Goal: Task Accomplishment & Management: Complete application form

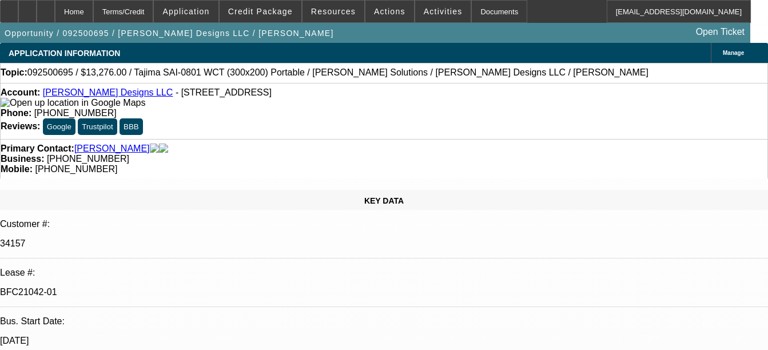
select select "0"
select select "2"
select select "0"
select select "2"
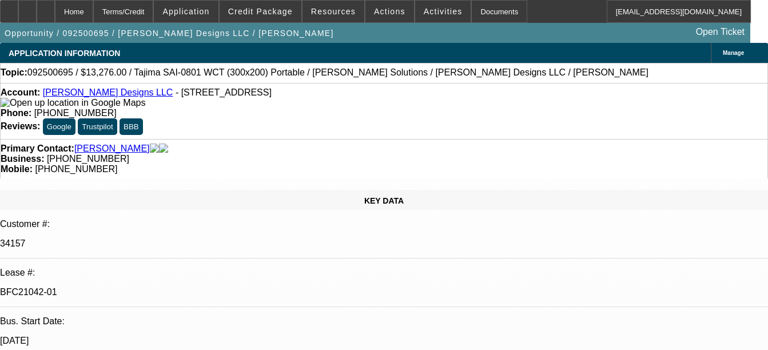
select select "0"
select select "2"
select select "0"
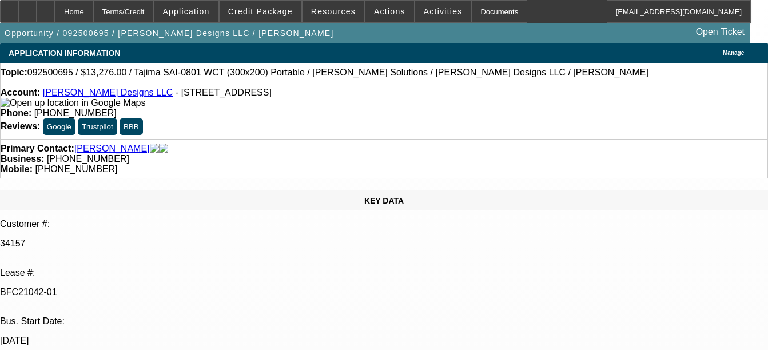
select select "2"
select select "0"
select select "1"
select select "2"
select select "6"
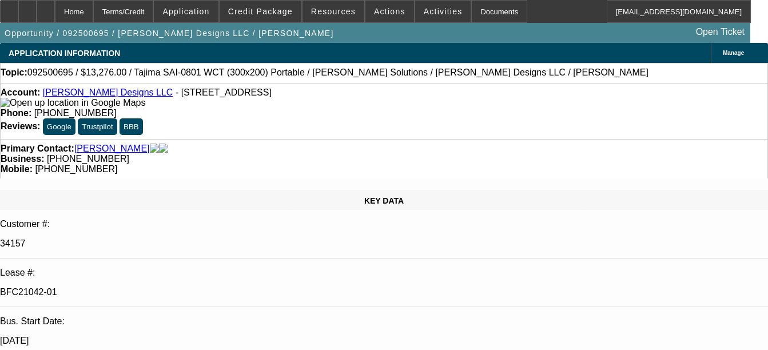
select select "1"
select select "2"
select select "6"
select select "1"
select select "2"
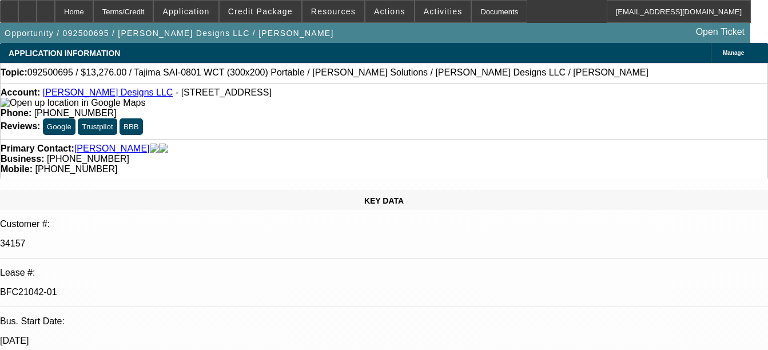
select select "6"
select select "1"
select select "2"
select select "6"
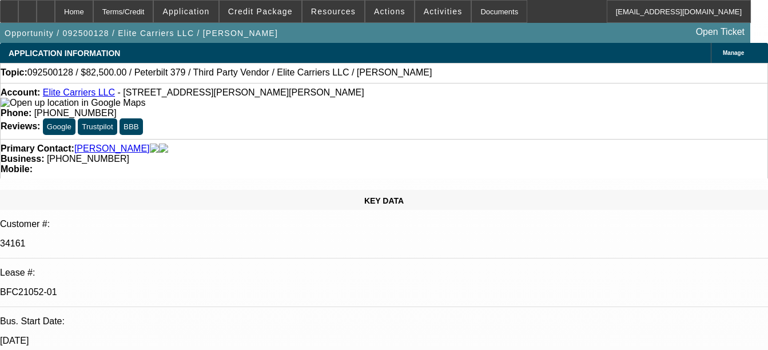
select select "0"
select select "2"
select select "0.1"
select select "0"
select select "2"
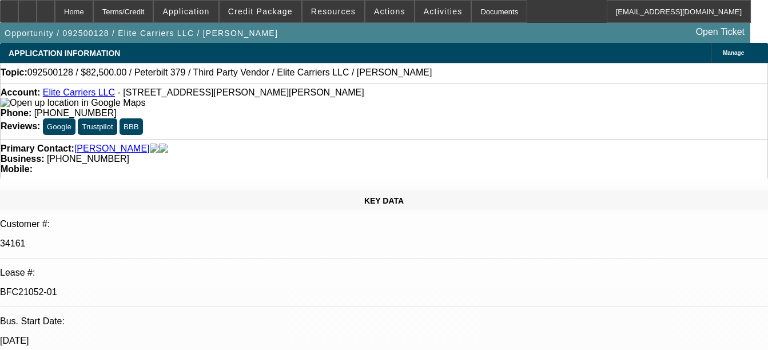
select select "0.1"
select select "0"
select select "2"
select select "0.1"
select select "0"
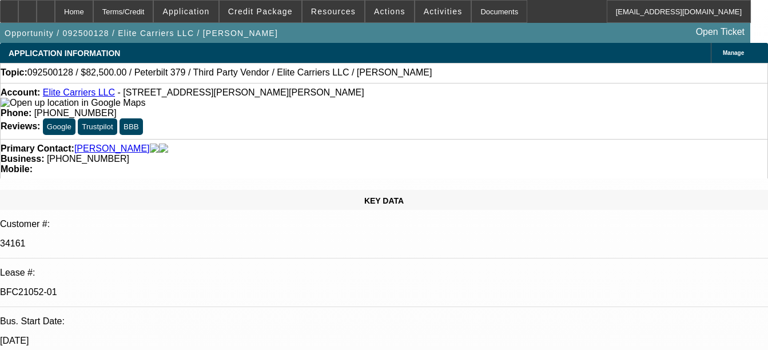
select select "2"
select select "0.1"
select select "1"
select select "2"
select select "4"
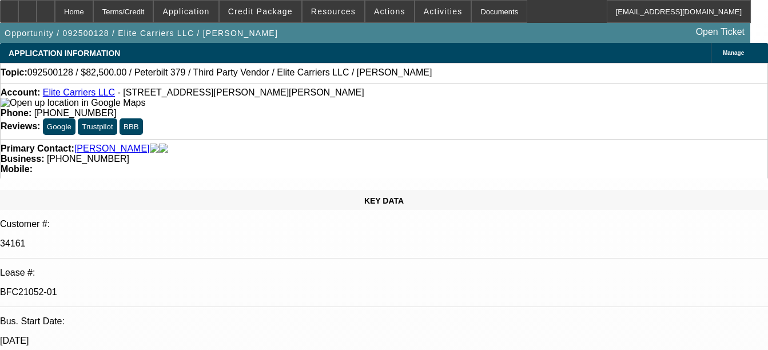
select select "1"
select select "2"
select select "4"
select select "1"
select select "2"
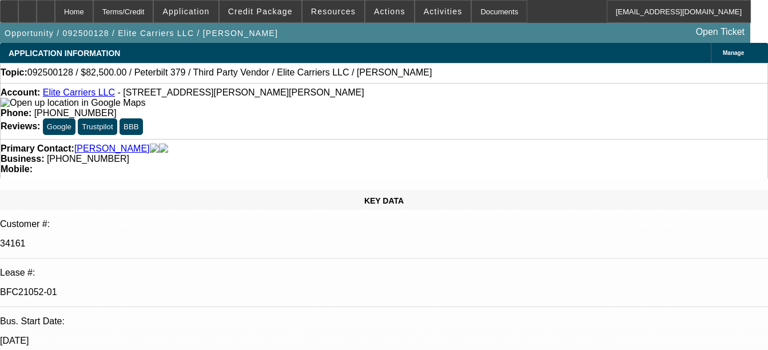
select select "4"
select select "1"
select select "2"
select select "4"
